Goal: Book appointment/travel/reservation

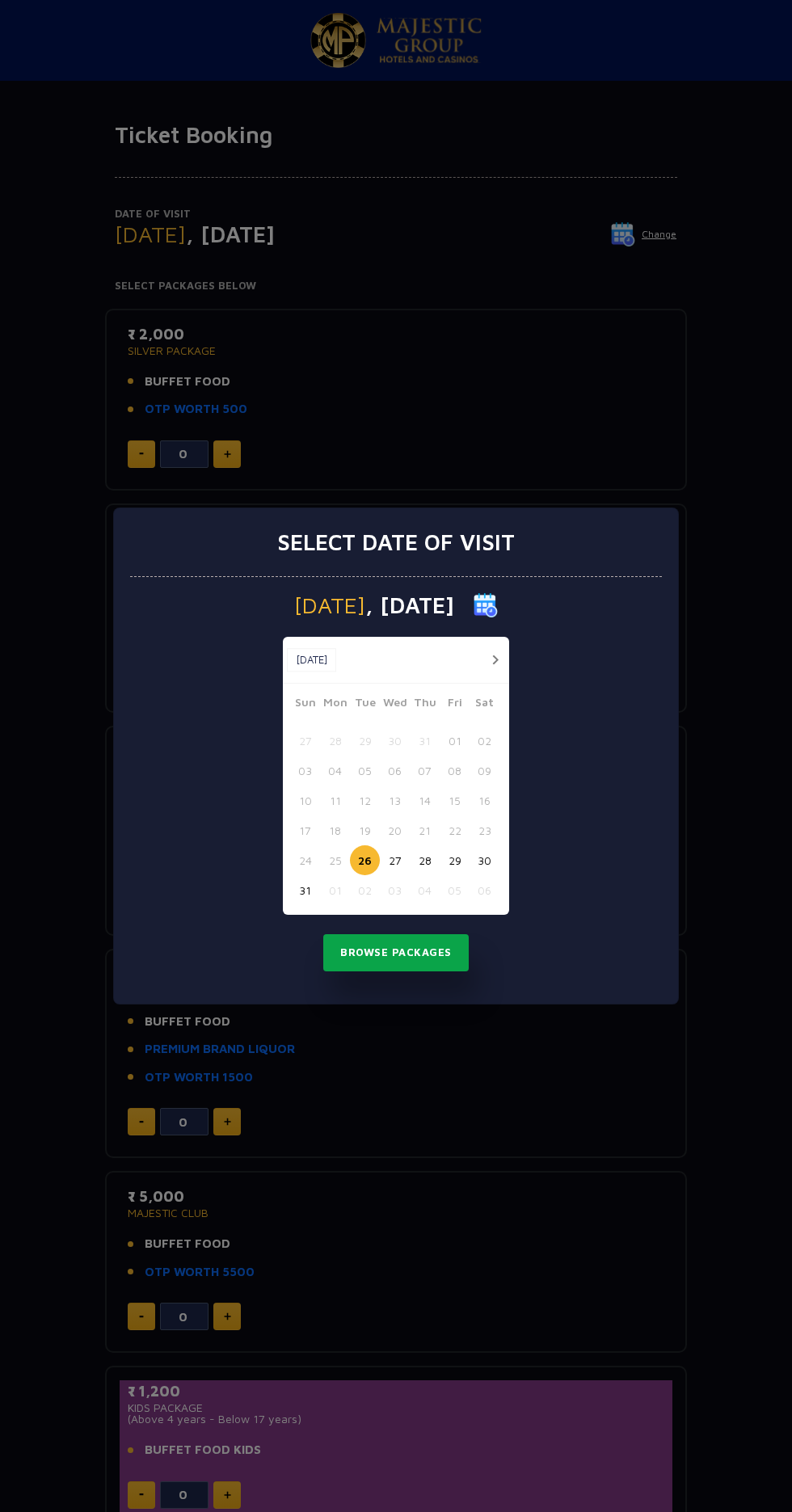
click at [452, 947] on button "Browse Packages" at bounding box center [396, 952] width 145 height 37
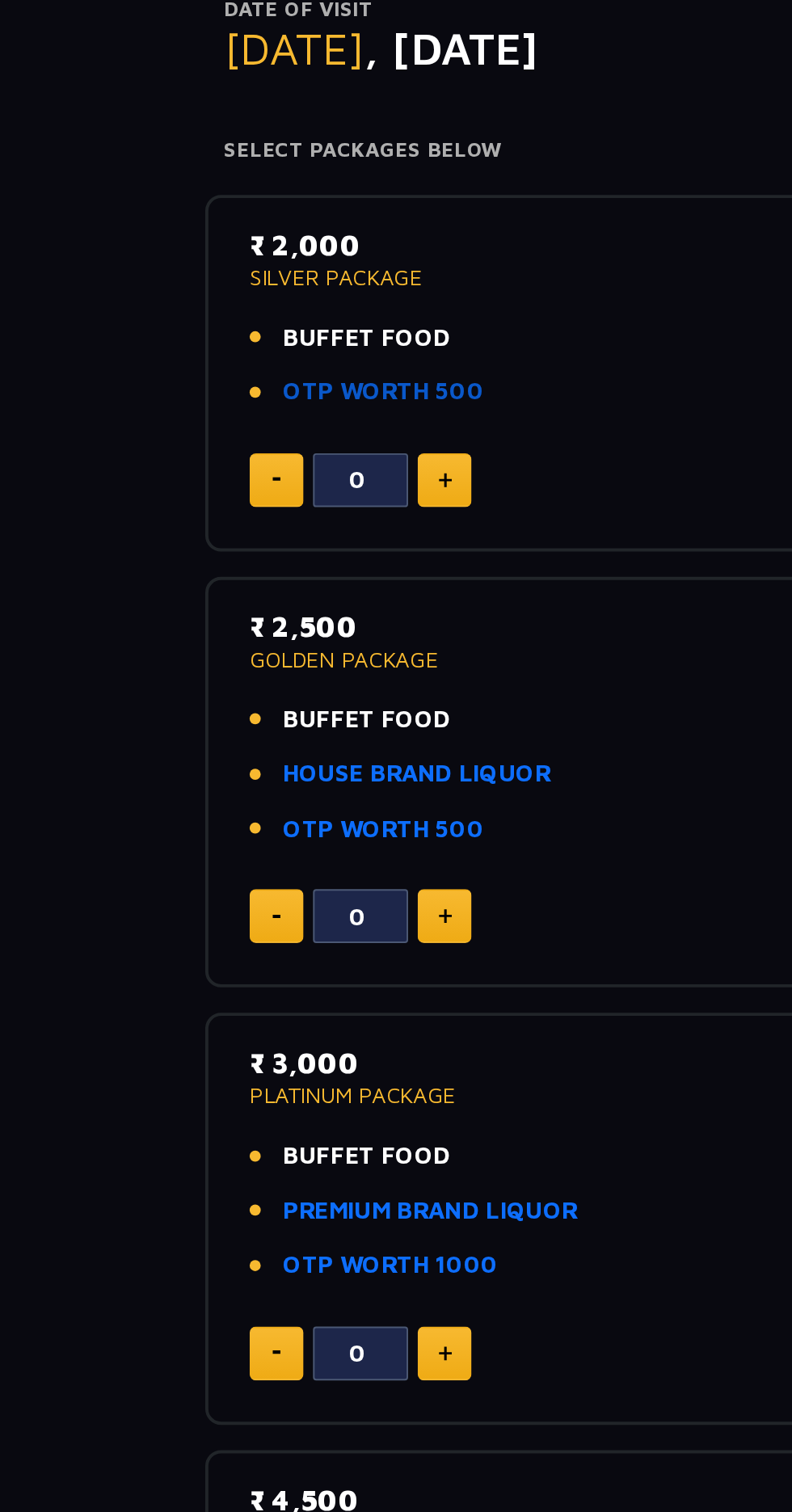
click at [145, 409] on link "OTP WORTH 500" at bounding box center [195, 409] width 102 height 18
click at [147, 380] on span "BUFFET FOOD" at bounding box center [187, 381] width 86 height 18
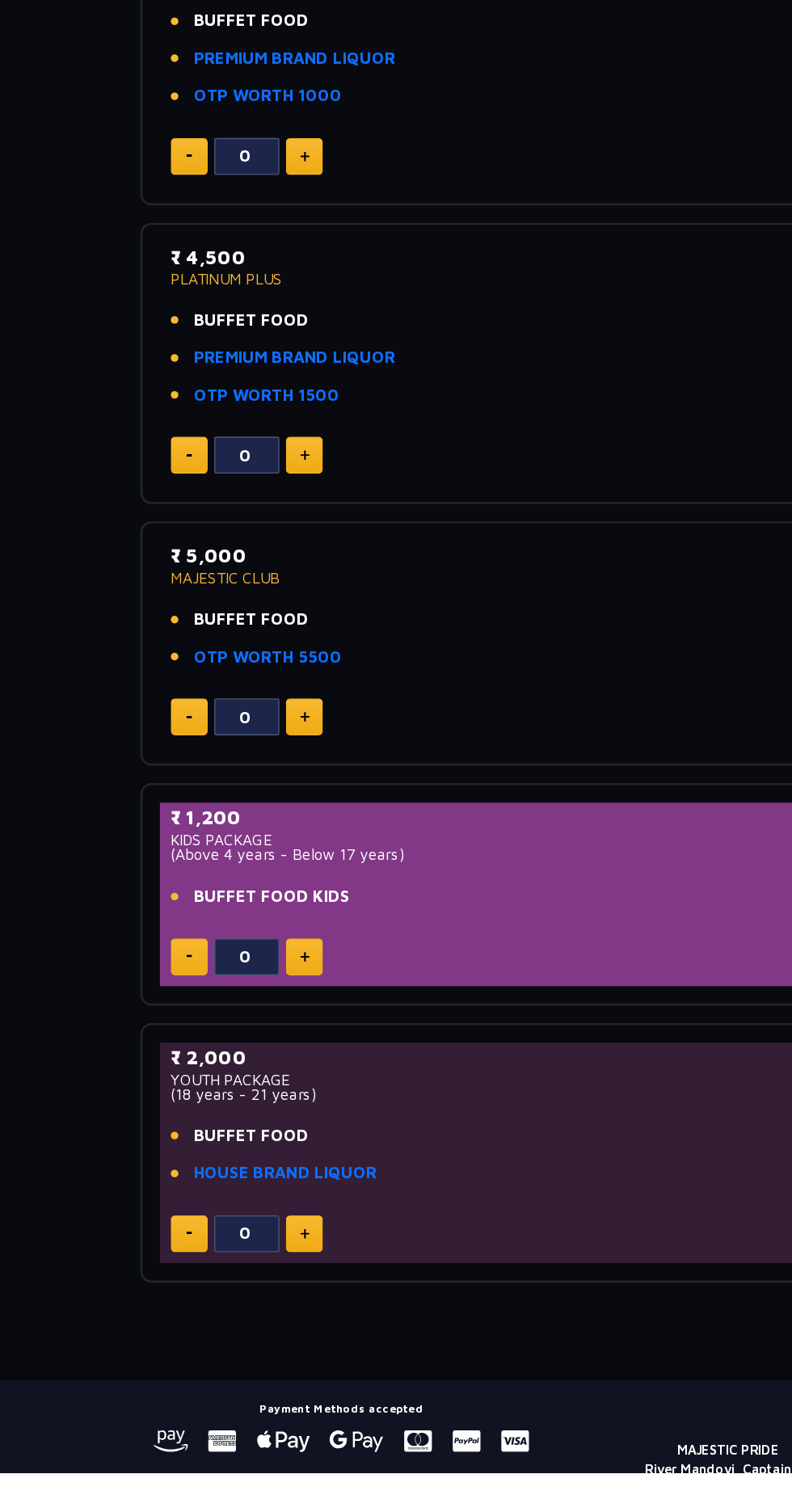
scroll to position [389, 0]
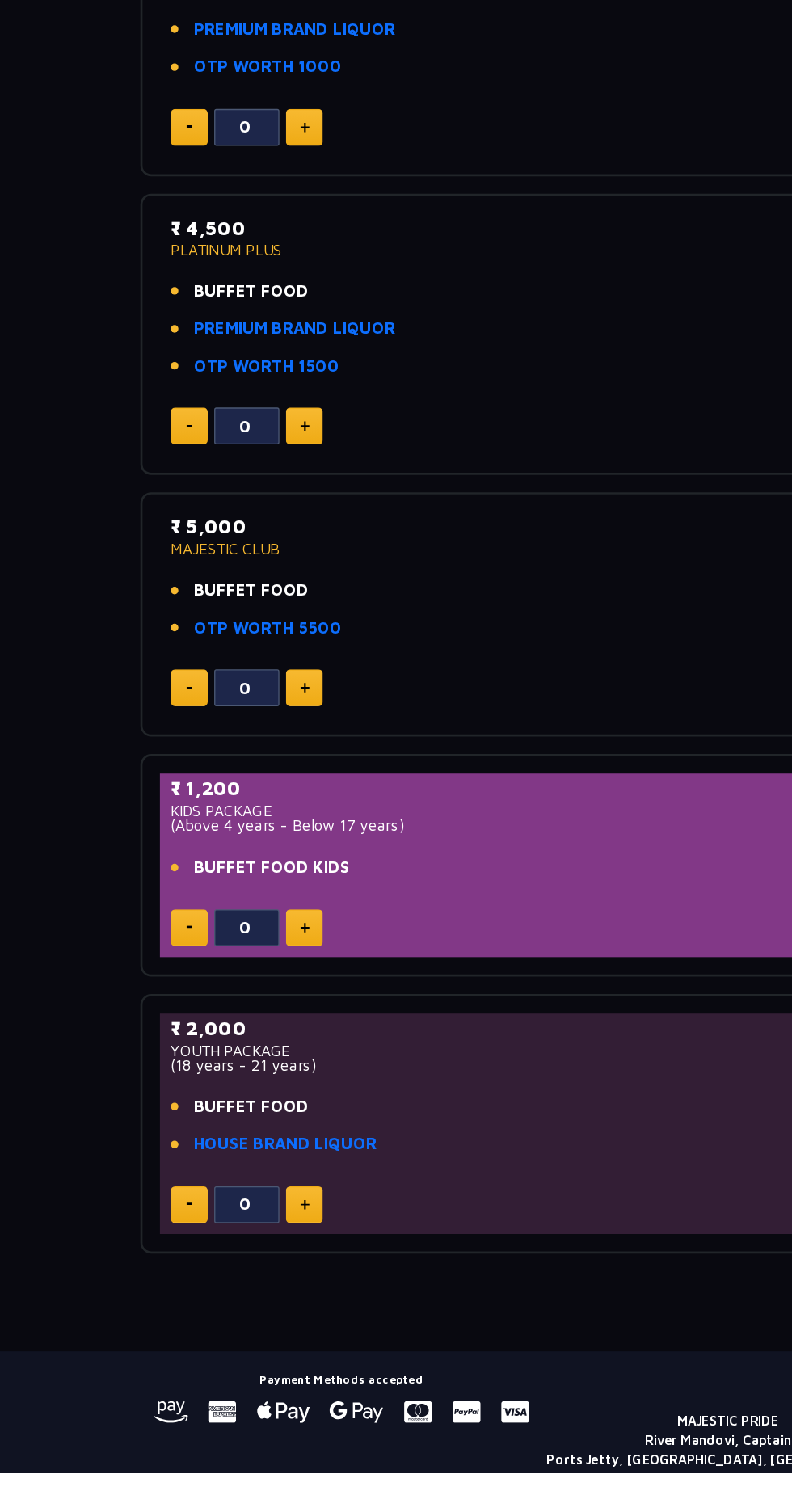
click at [227, 1309] on img at bounding box center [228, 1312] width 8 height 8
type input "1"
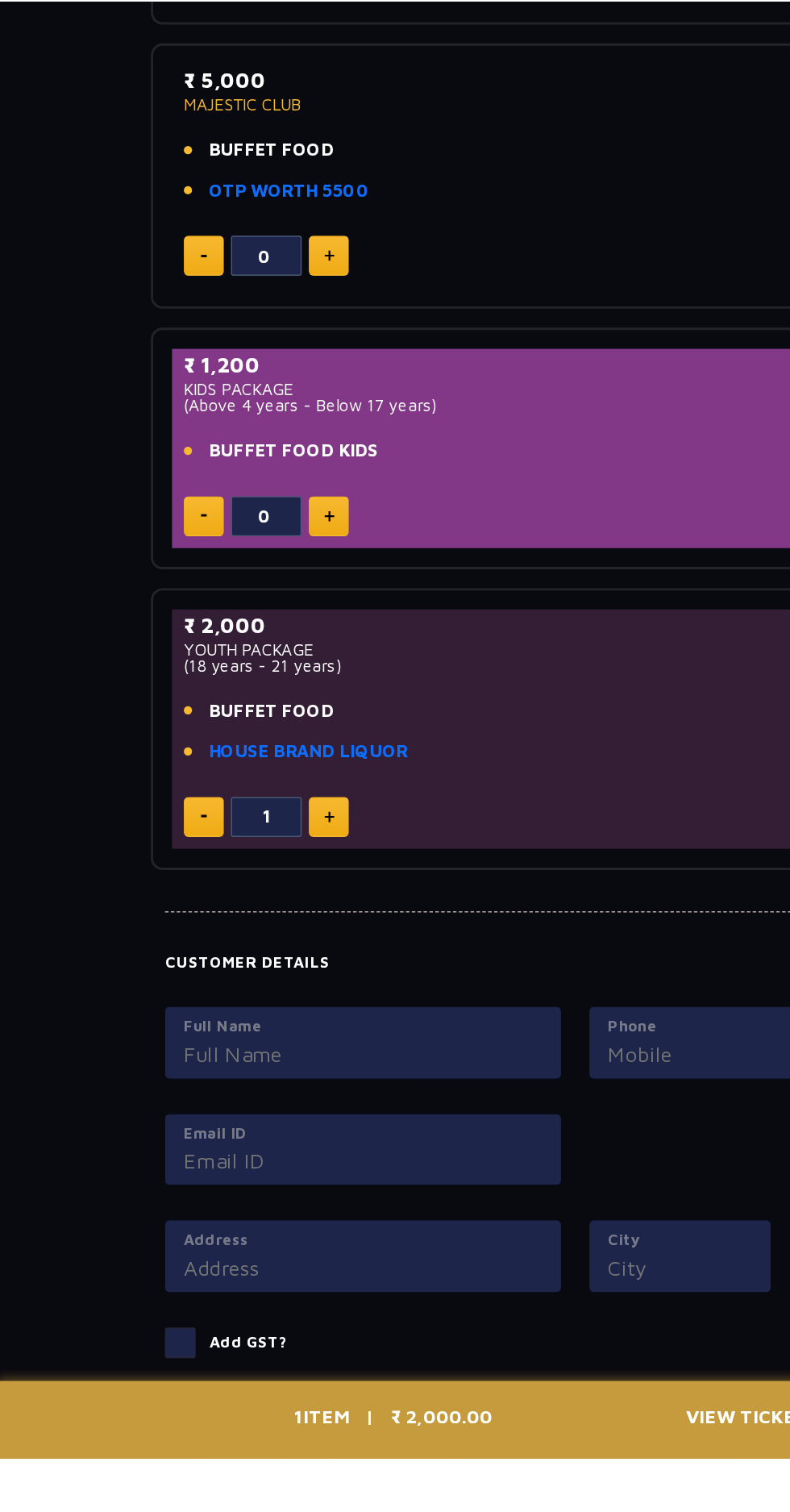
scroll to position [627, 0]
